Goal: Task Accomplishment & Management: Manage account settings

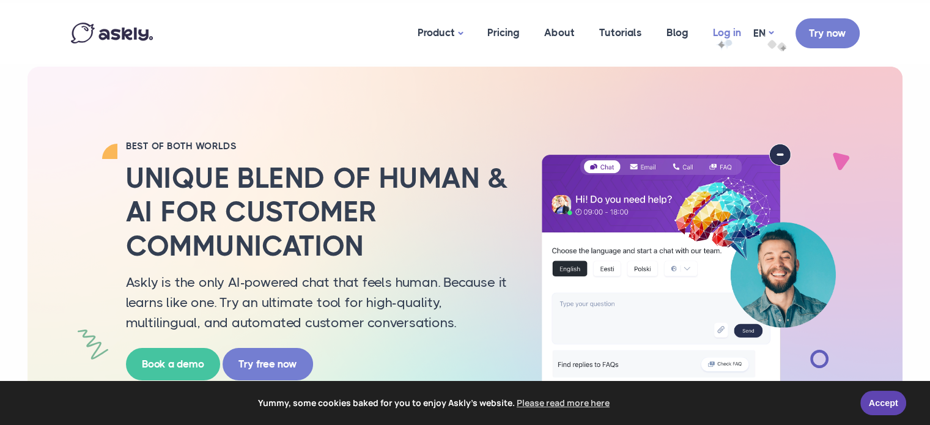
click at [715, 34] on link "Log in" at bounding box center [727, 32] width 53 height 59
click at [710, 28] on link "Log in" at bounding box center [727, 32] width 53 height 59
drag, startPoint x: 0, startPoint y: 0, endPoint x: 731, endPoint y: 32, distance: 731.8
click at [731, 32] on link "Log in" at bounding box center [727, 32] width 53 height 59
